Goal: Communication & Community: Share content

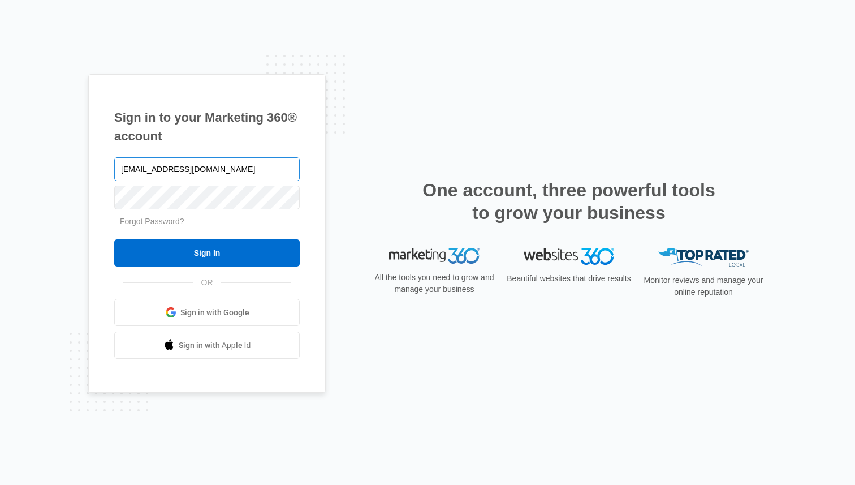
type input "[EMAIL_ADDRESS][DOMAIN_NAME]"
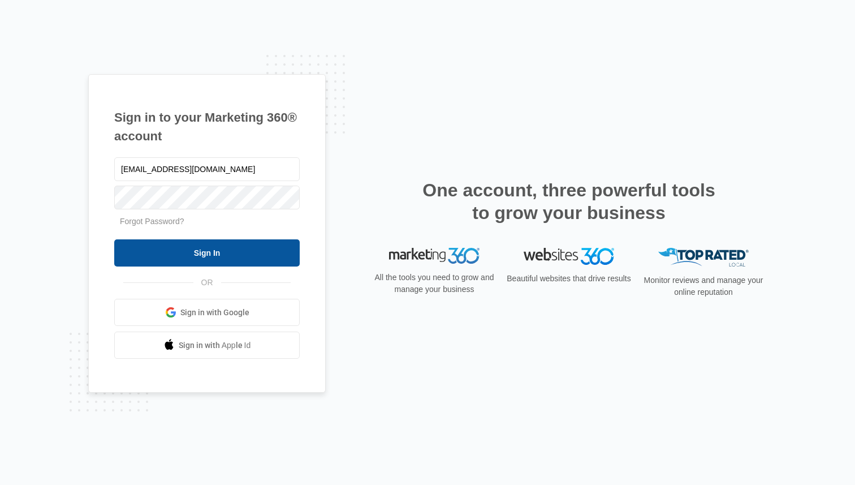
click at [201, 252] on input "Sign In" at bounding box center [207, 252] width 186 height 27
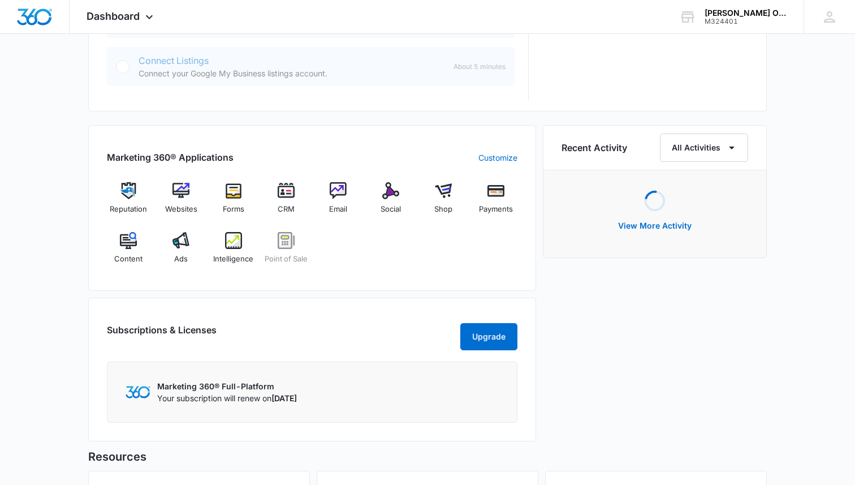
scroll to position [615, 0]
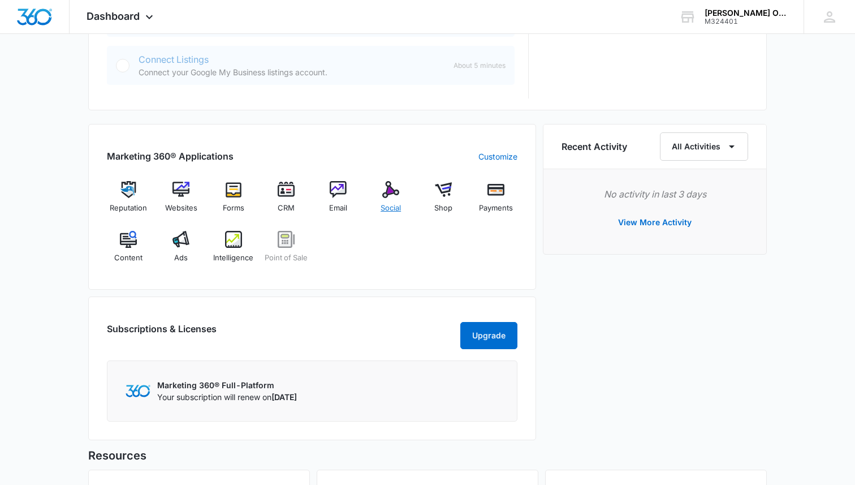
click at [388, 196] on img at bounding box center [390, 189] width 17 height 17
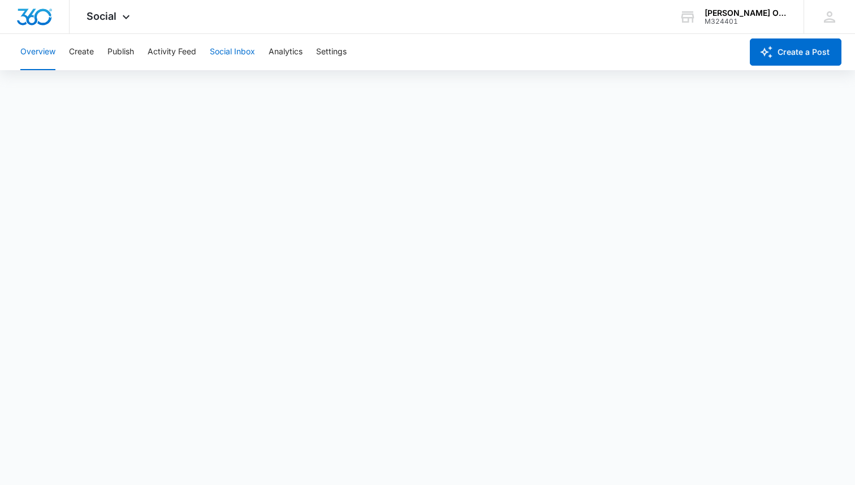
click at [230, 51] on button "Social Inbox" at bounding box center [232, 52] width 45 height 36
click at [183, 52] on button "Activity Feed" at bounding box center [172, 52] width 49 height 36
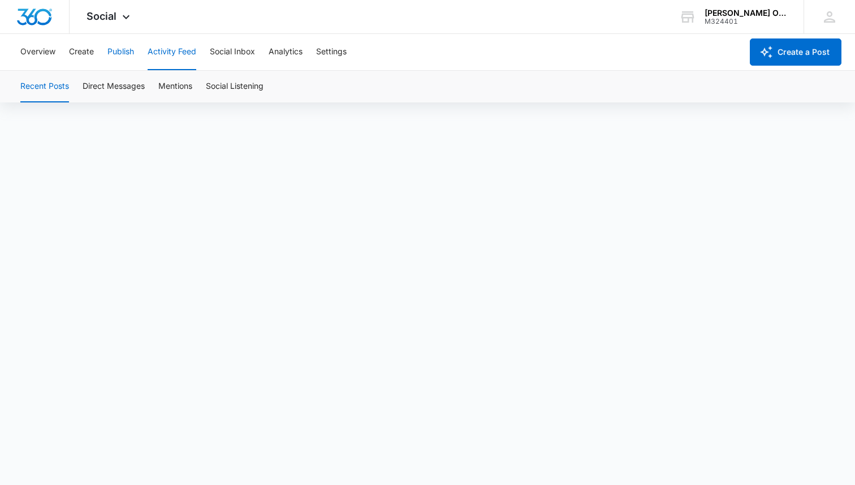
click at [126, 53] on button "Publish" at bounding box center [120, 52] width 27 height 36
click at [130, 54] on button "Publish" at bounding box center [120, 52] width 27 height 36
click at [85, 84] on button "Schedules" at bounding box center [86, 87] width 38 height 32
click at [38, 91] on button "Calendar" at bounding box center [36, 87] width 33 height 32
click at [50, 51] on button "Overview" at bounding box center [37, 52] width 35 height 36
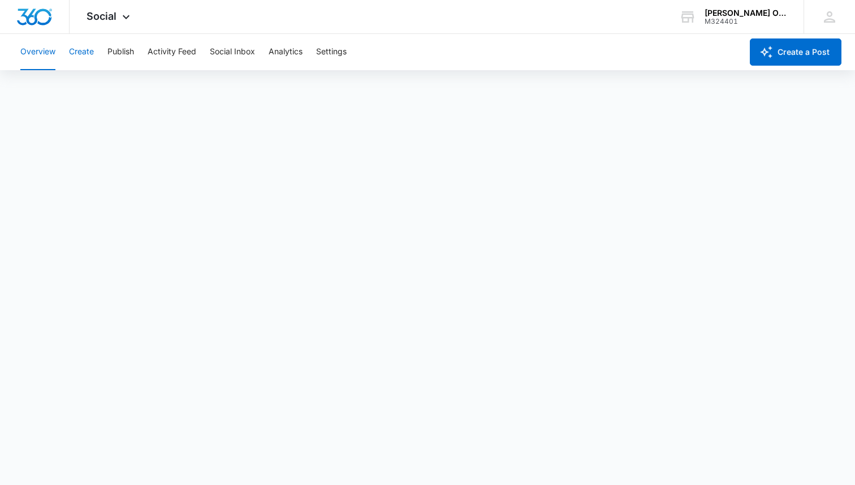
click at [80, 50] on button "Create" at bounding box center [81, 52] width 25 height 36
click at [114, 90] on button "Approvals" at bounding box center [111, 87] width 38 height 32
click at [58, 89] on button "Content Library" at bounding box center [49, 87] width 58 height 32
click at [63, 81] on button "Content Library" at bounding box center [49, 87] width 58 height 32
click at [55, 87] on button "Content Library" at bounding box center [49, 87] width 58 height 32
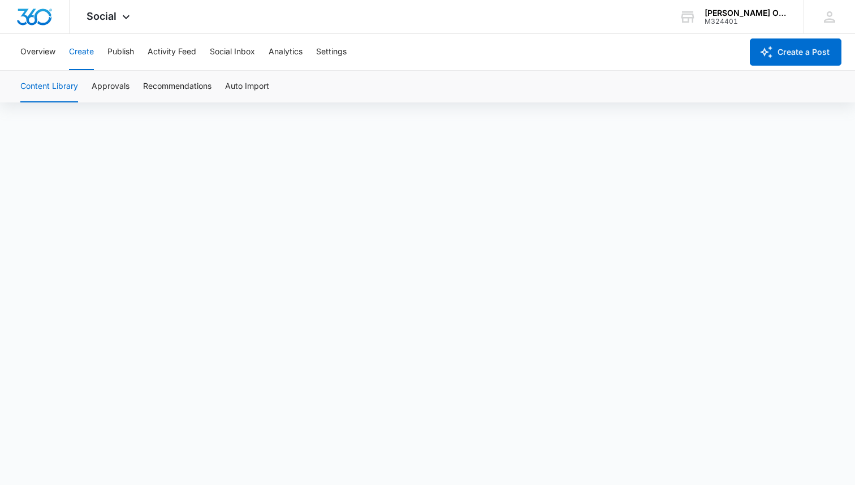
click at [58, 89] on button "Content Library" at bounding box center [49, 87] width 58 height 32
click at [45, 81] on button "Content Library" at bounding box center [49, 87] width 58 height 32
click at [42, 49] on button "Overview" at bounding box center [37, 52] width 35 height 36
click at [86, 56] on button "Create" at bounding box center [81, 52] width 25 height 36
click at [61, 88] on button "Content Library" at bounding box center [49, 87] width 58 height 32
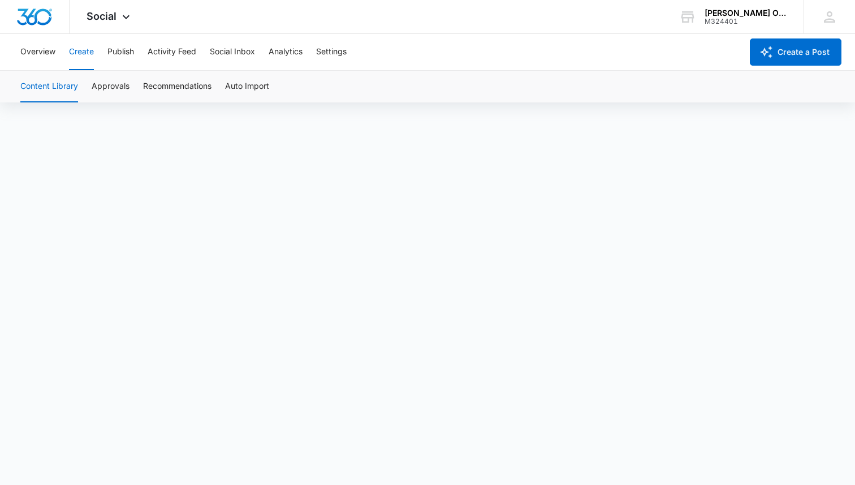
click at [49, 84] on button "Content Library" at bounding box center [49, 87] width 58 height 32
click at [67, 89] on button "Content Library" at bounding box center [49, 87] width 58 height 32
click at [57, 89] on button "Content Library" at bounding box center [49, 87] width 58 height 32
click at [54, 87] on button "Content Library" at bounding box center [49, 87] width 58 height 32
click at [68, 86] on button "Content Library" at bounding box center [49, 87] width 58 height 32
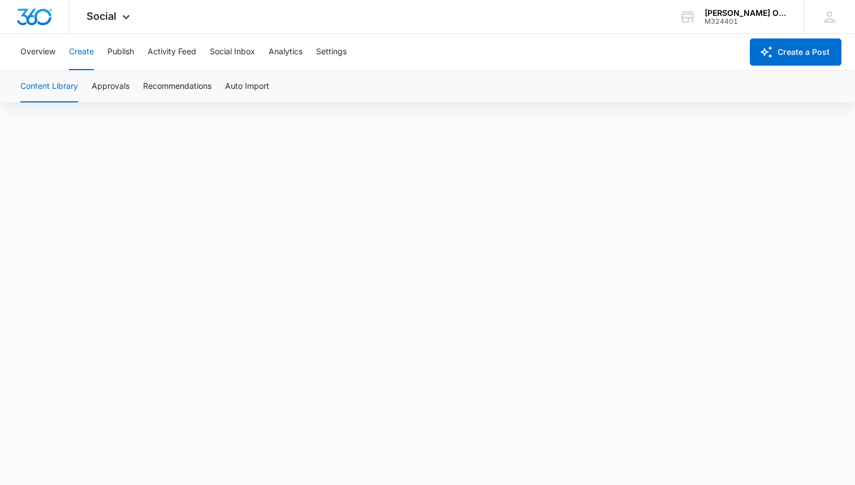
click at [48, 89] on button "Content Library" at bounding box center [49, 87] width 58 height 32
